Goal: Book appointment/travel/reservation

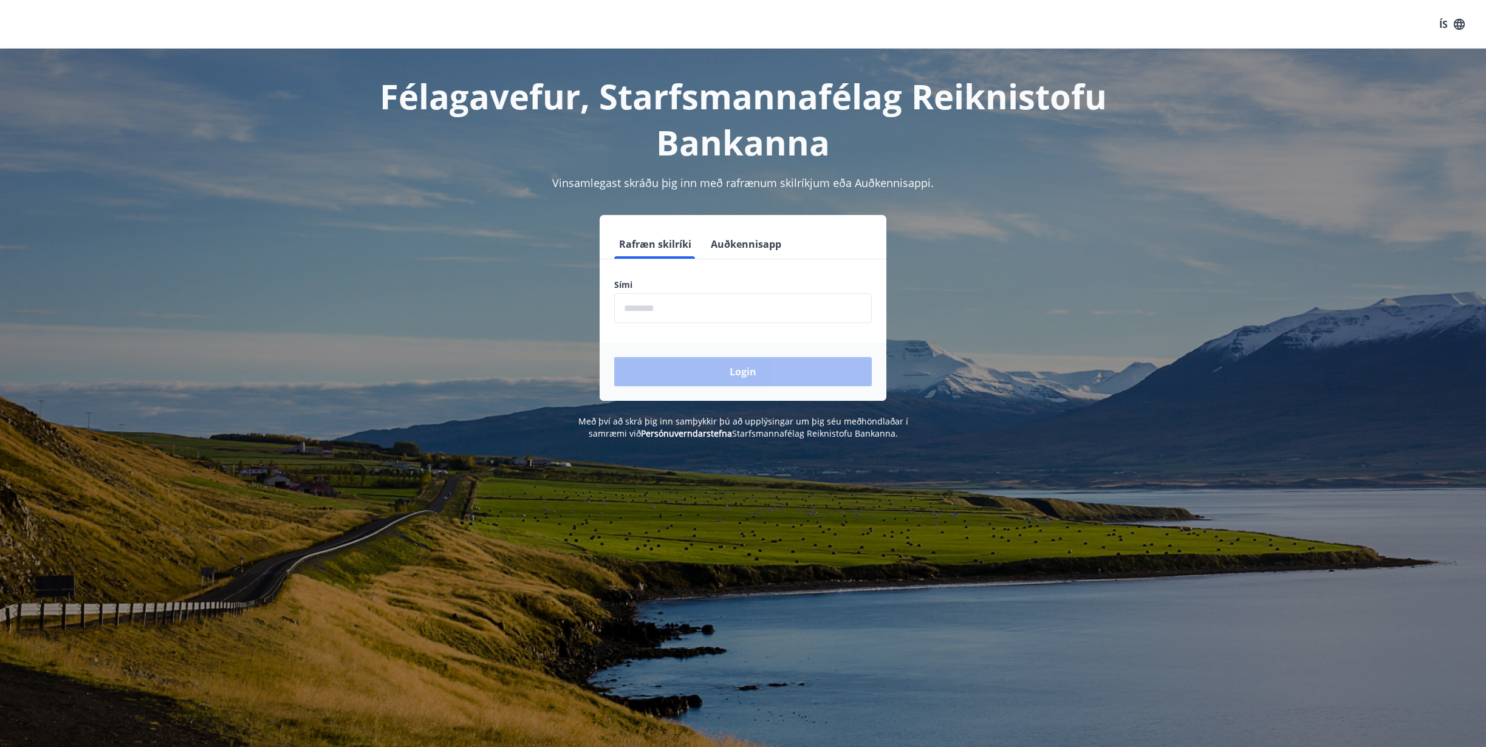
click at [630, 313] on input "phone" at bounding box center [743, 308] width 258 height 30
type input "********"
click at [614, 357] on button "Login" at bounding box center [743, 371] width 258 height 29
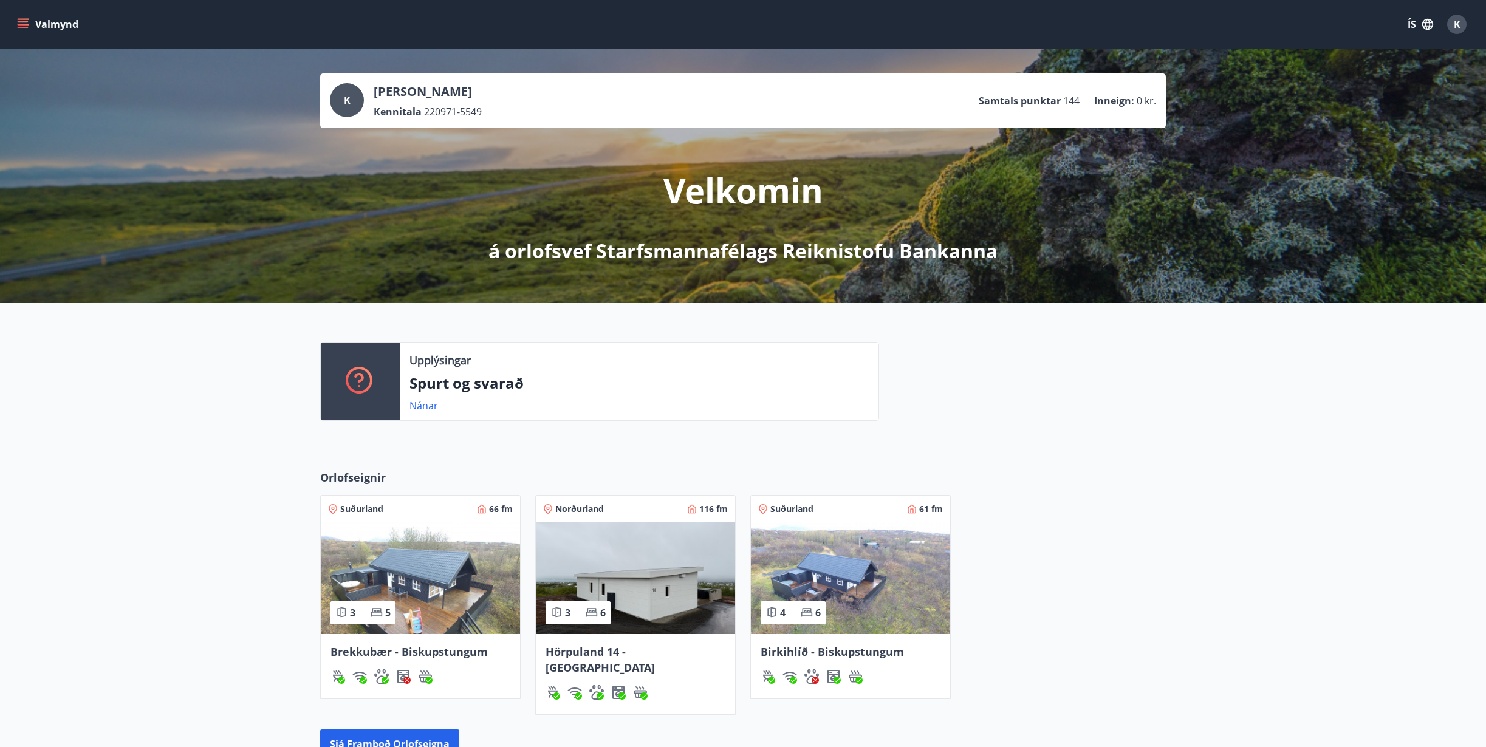
click at [23, 24] on icon "menu" at bounding box center [23, 24] width 12 height 12
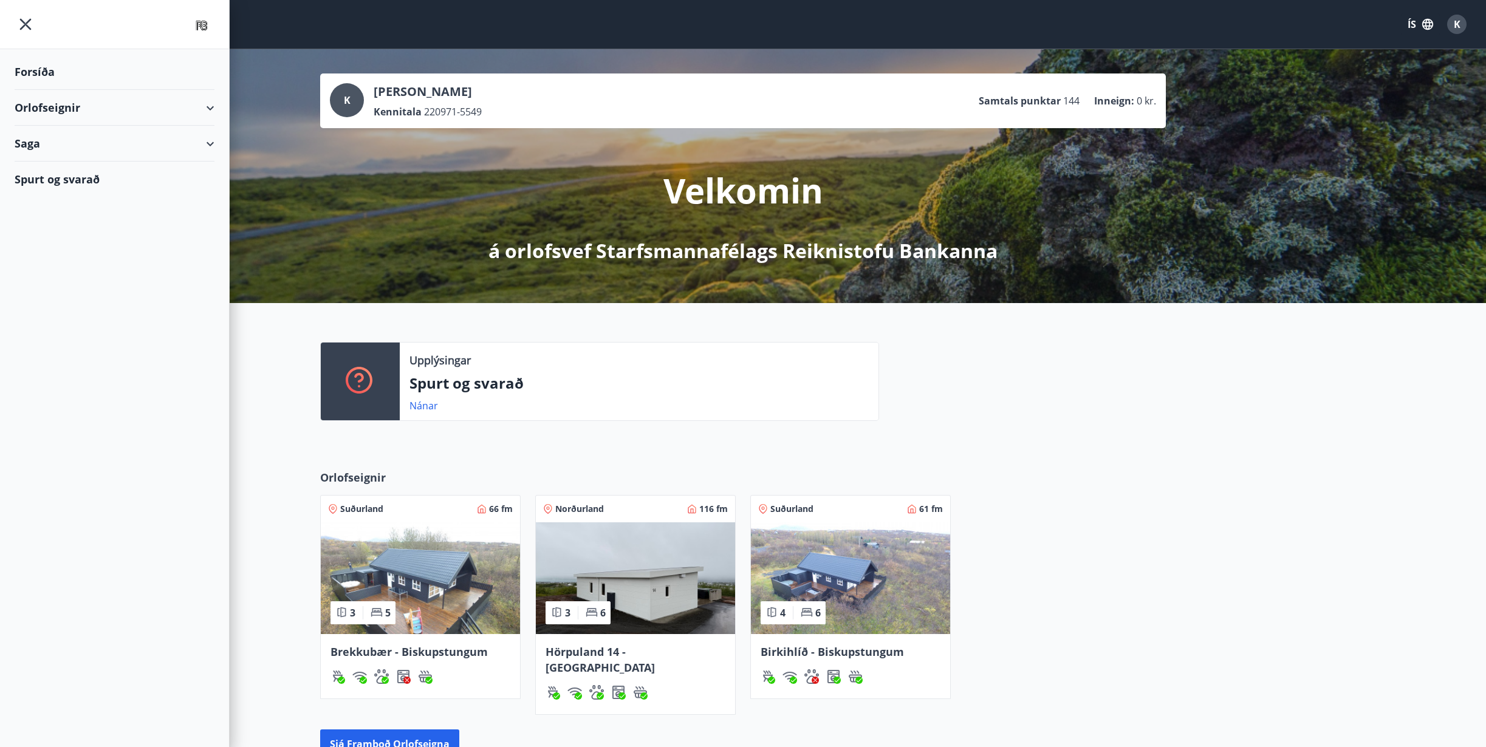
click at [208, 105] on div "Orlofseignir" at bounding box center [115, 108] width 200 height 36
click at [90, 165] on div "Bókunardagatal" at bounding box center [114, 164] width 180 height 26
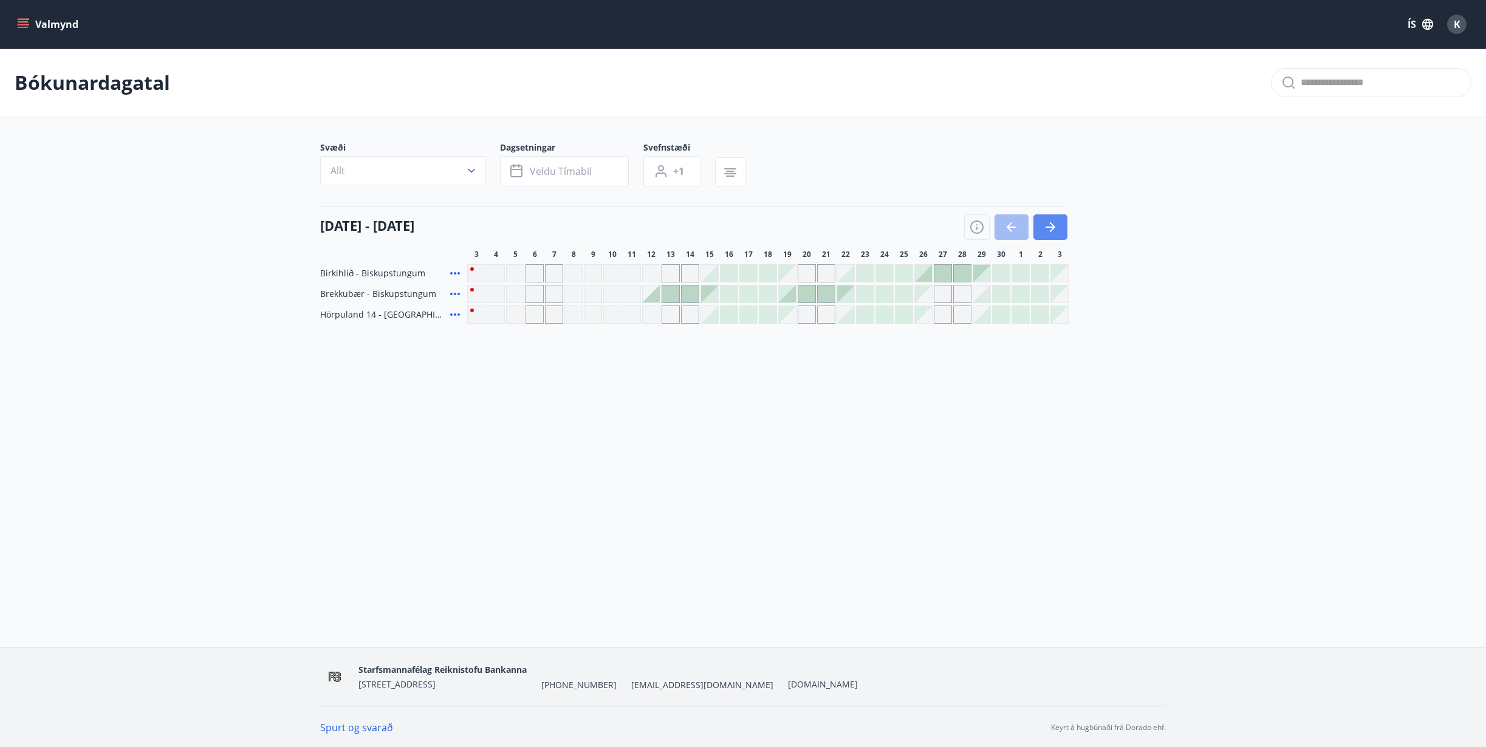
click at [1052, 230] on icon "button" at bounding box center [1052, 227] width 5 height 10
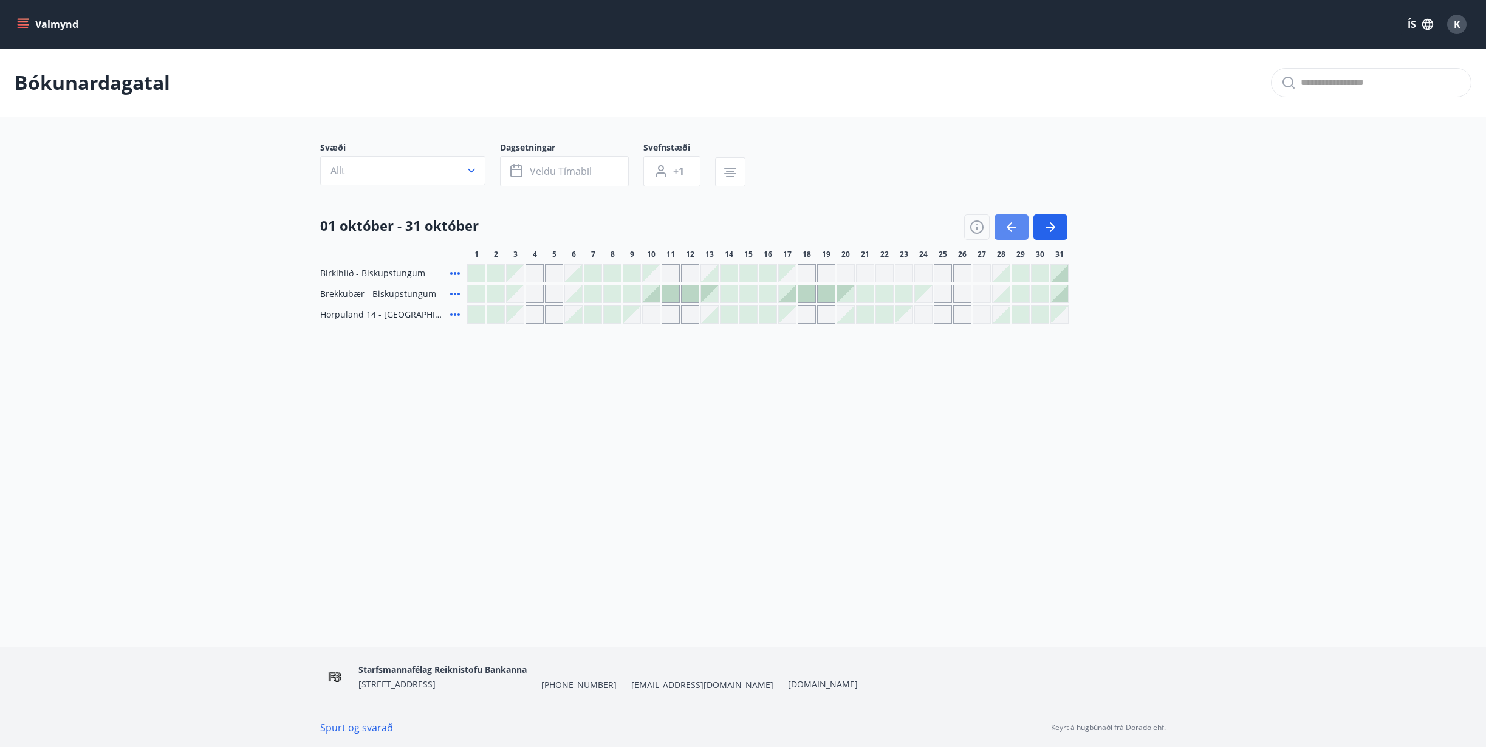
click at [1016, 228] on icon "button" at bounding box center [1012, 227] width 10 height 1
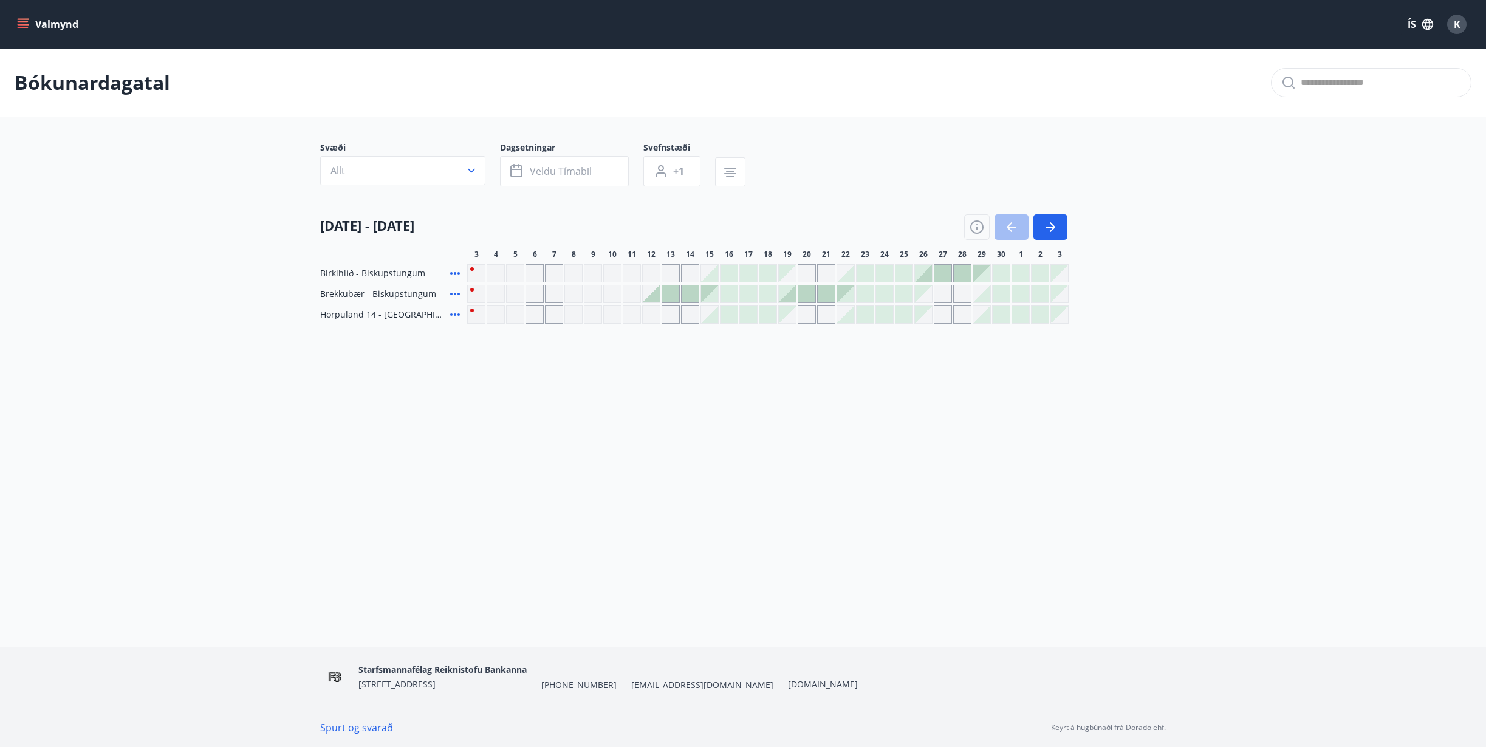
click at [569, 469] on div "Valmynd ÍS K Bókunardagatal Svæði Allt Dagsetningar Veldu tímabil Svefnstæði +1…" at bounding box center [743, 323] width 1486 height 647
